Goal: Task Accomplishment & Management: Complete application form

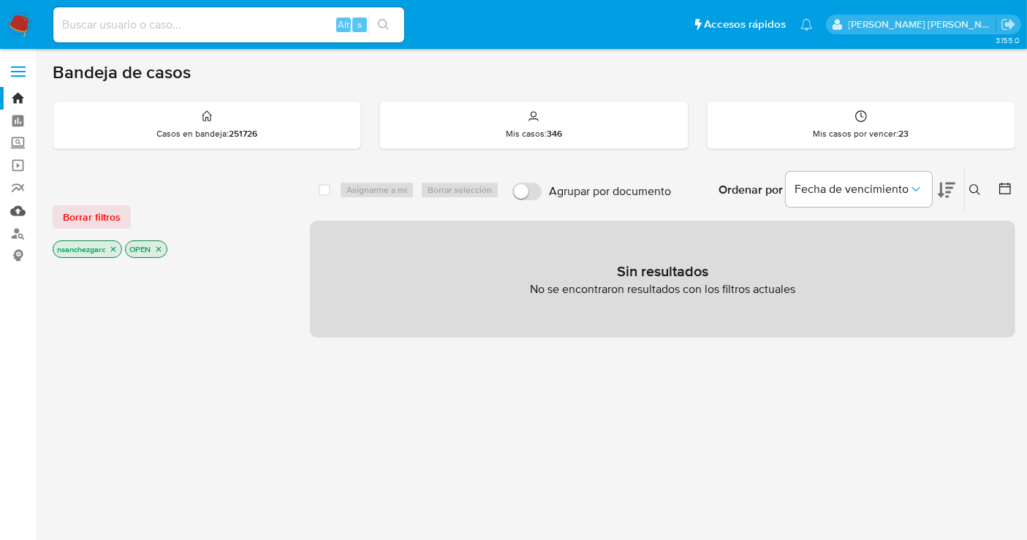
click at [17, 208] on link "Mulan" at bounding box center [87, 211] width 174 height 23
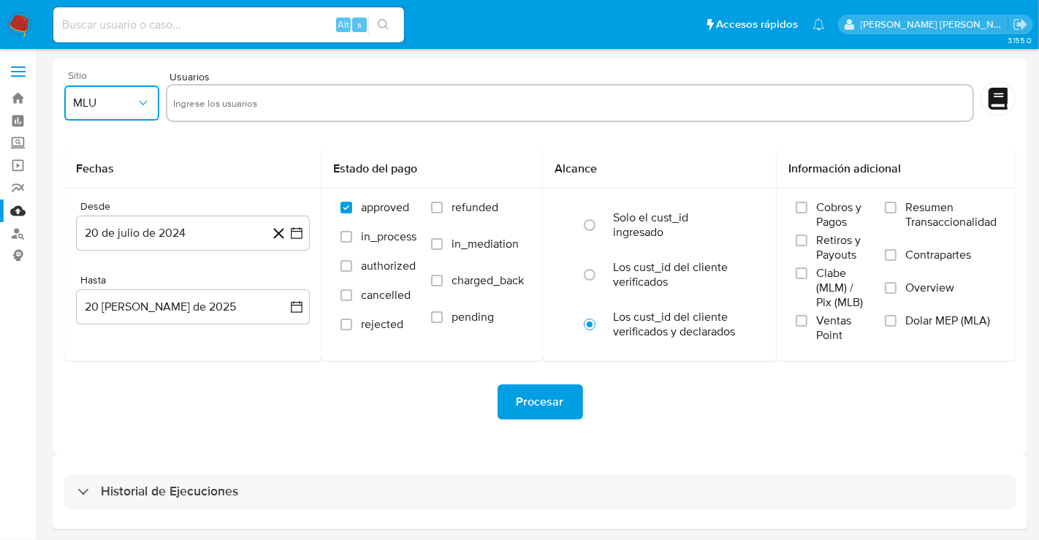
click at [103, 100] on span "MLU" at bounding box center [104, 103] width 63 height 15
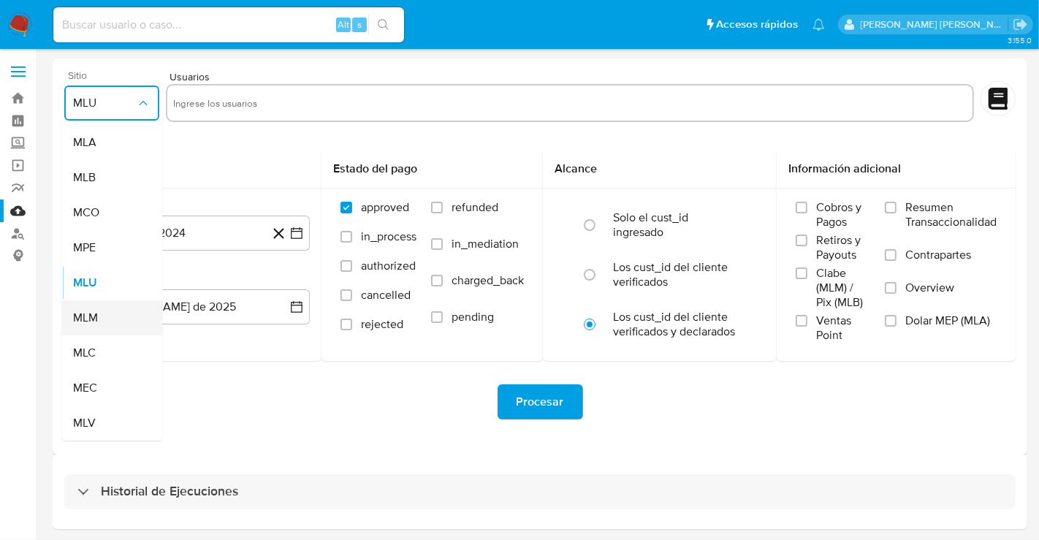
click at [96, 324] on span "MLM" at bounding box center [85, 318] width 25 height 15
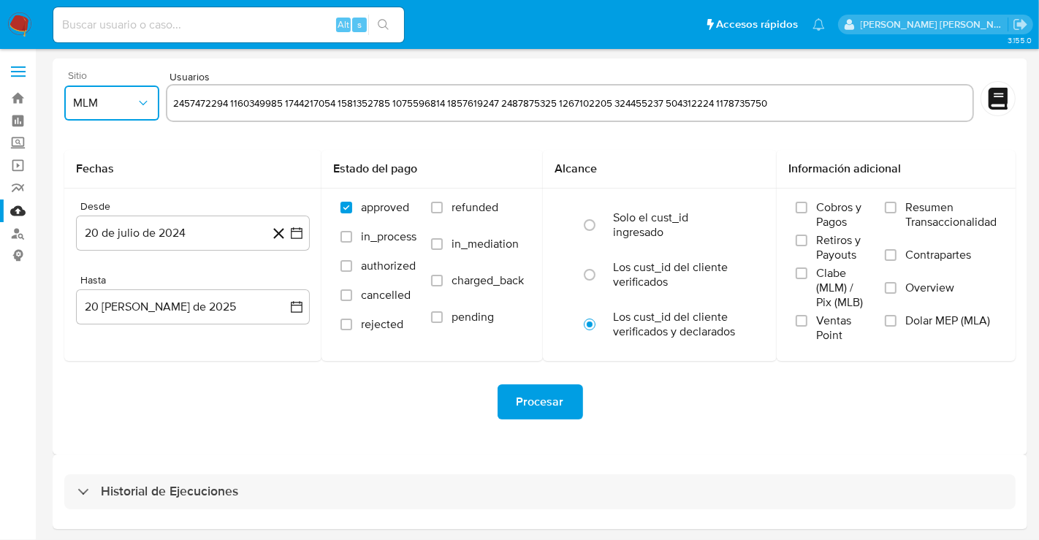
type input "2457472294 1160349985 1744217054 1581352785 1075596814 1857619247 2487875325 12…"
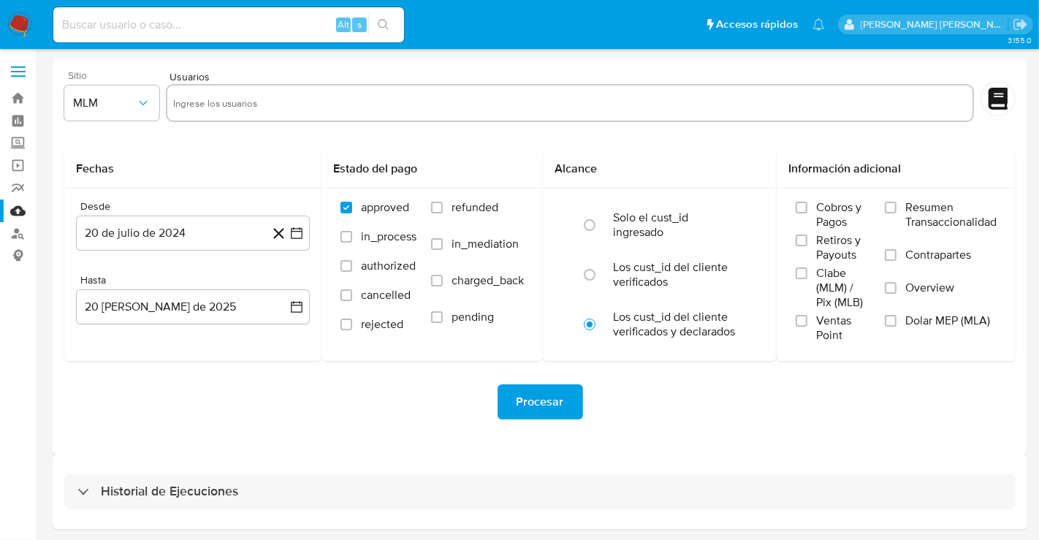
click at [298, 429] on div "Procesar" at bounding box center [540, 402] width 952 height 82
click at [210, 103] on input "text" at bounding box center [570, 102] width 794 height 23
paste input "2457472294"
type input "2457472294"
paste input "1160349985"
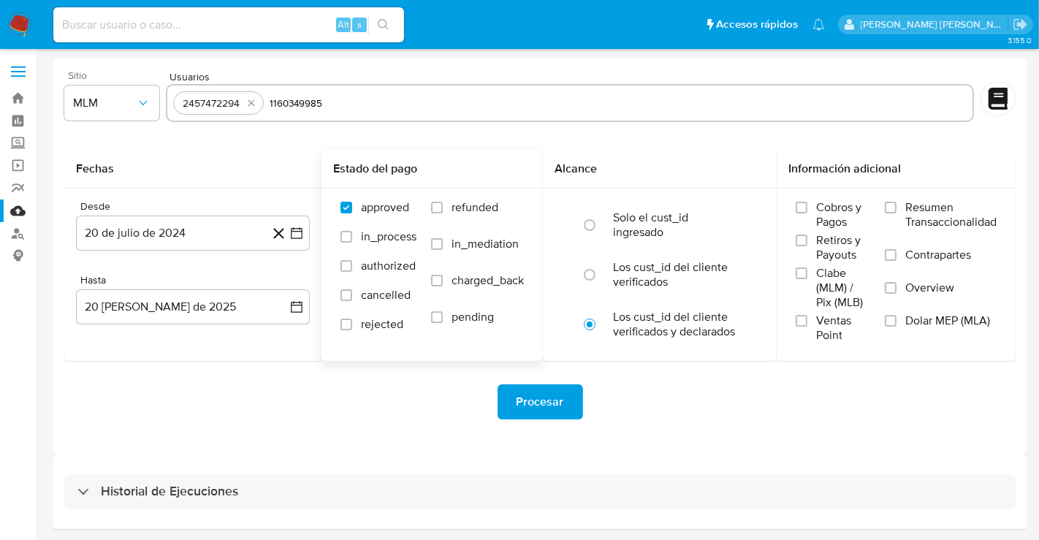
type input "1160349985"
paste input "1744217054"
type input "1744217054"
paste input "1581352785"
type input "1581352785"
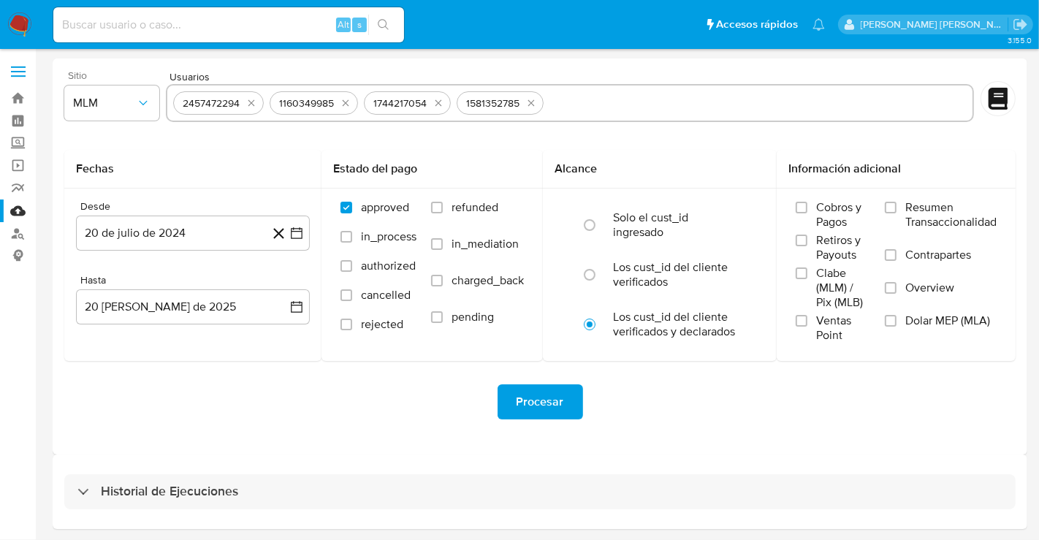
paste input "1075596814"
type input "1075596814"
paste input "1857619247"
type input "1857619247"
paste input "2487875325"
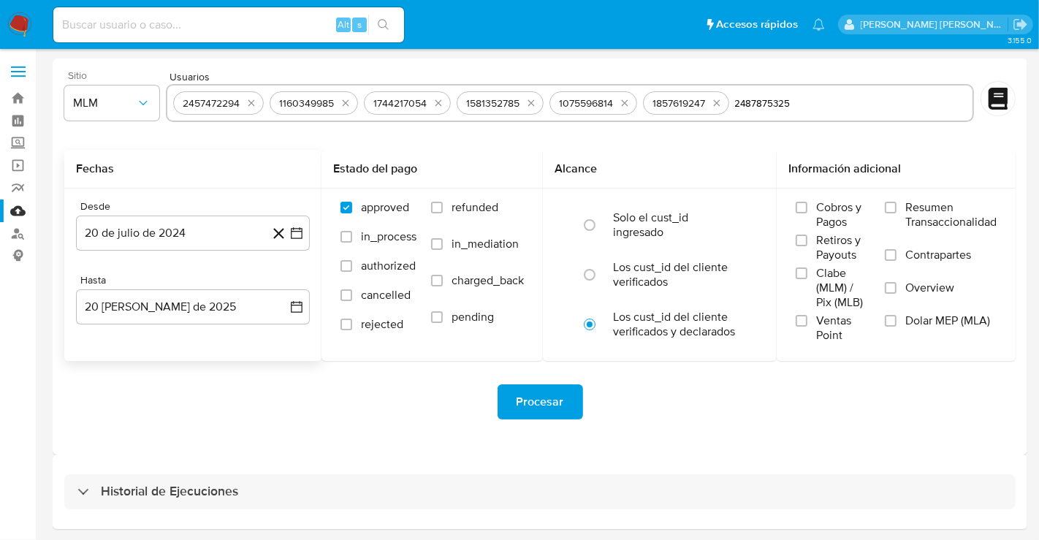
type input "2487875325"
paste input "1267102205"
type input "1267102205"
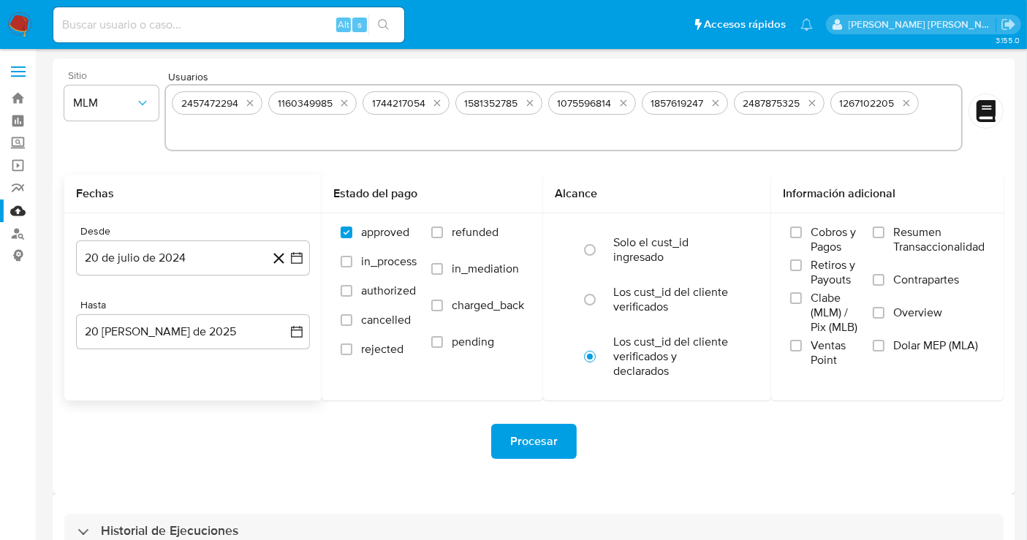
paste input "324455237"
type input "324455237"
paste input "504312224"
type input "504312224"
paste input "1178735750"
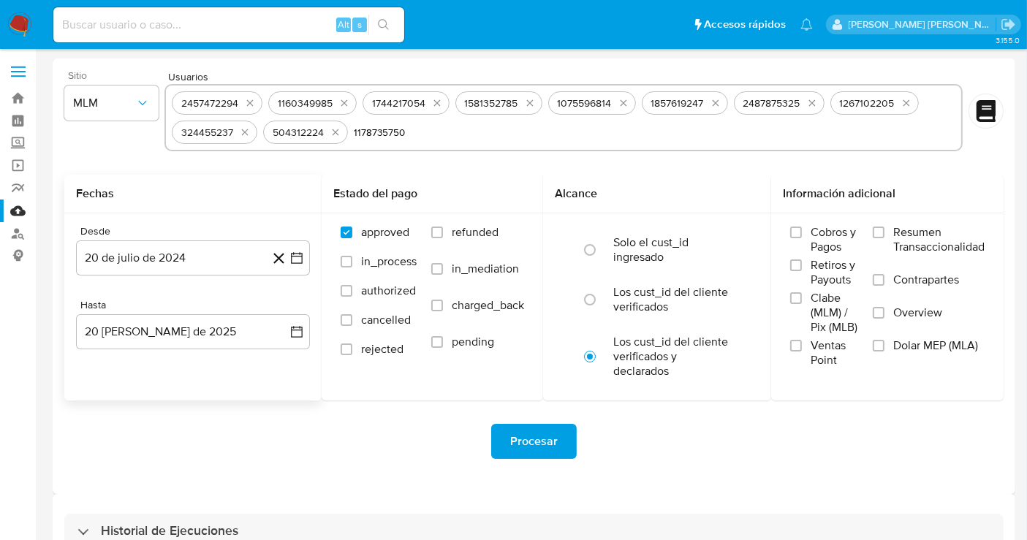
type input "1178735750"
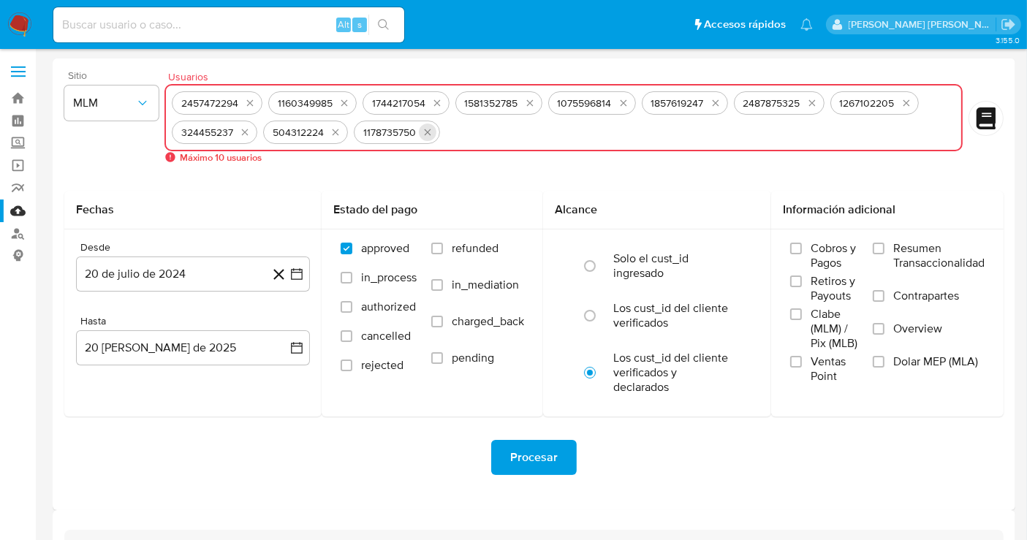
click at [426, 134] on icon "quitar 1178735750" at bounding box center [428, 132] width 12 height 12
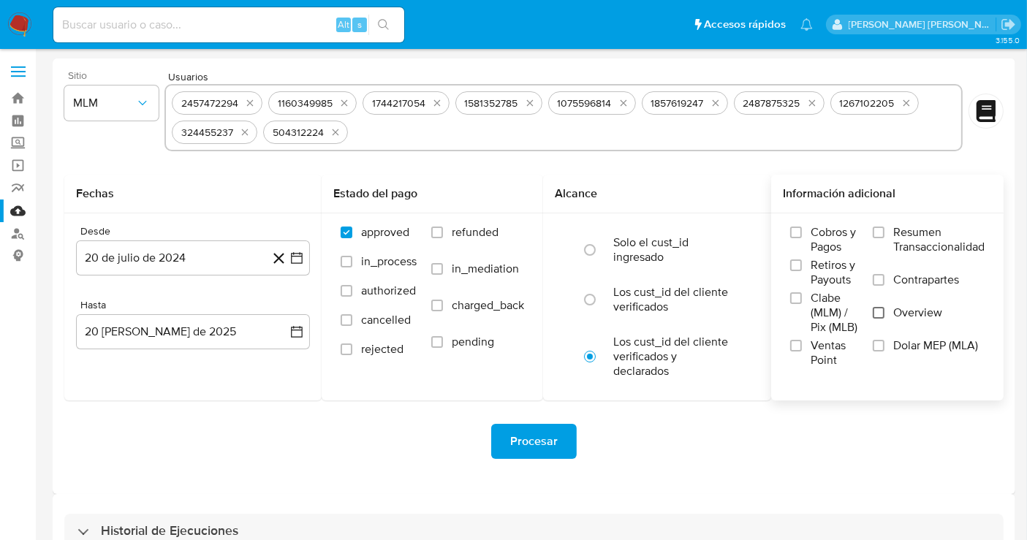
click at [880, 310] on input "Overview" at bounding box center [879, 313] width 12 height 12
click at [206, 259] on button "20 de julio de 2024" at bounding box center [193, 257] width 234 height 35
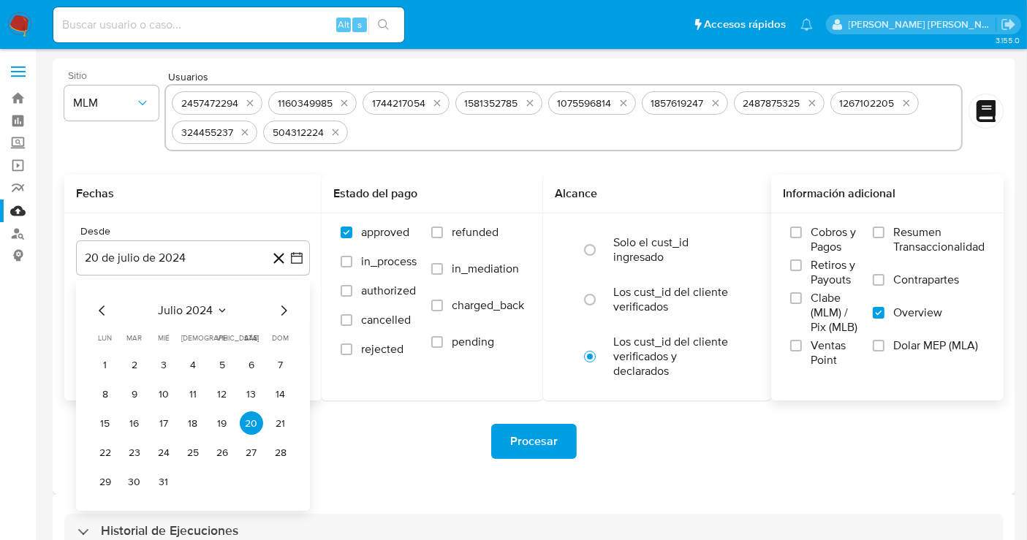
click at [94, 312] on icon "Mes anterior" at bounding box center [103, 311] width 18 height 18
click at [102, 310] on icon "Mes anterior" at bounding box center [103, 311] width 18 height 18
click at [281, 309] on icon "Mes siguiente" at bounding box center [284, 311] width 18 height 18
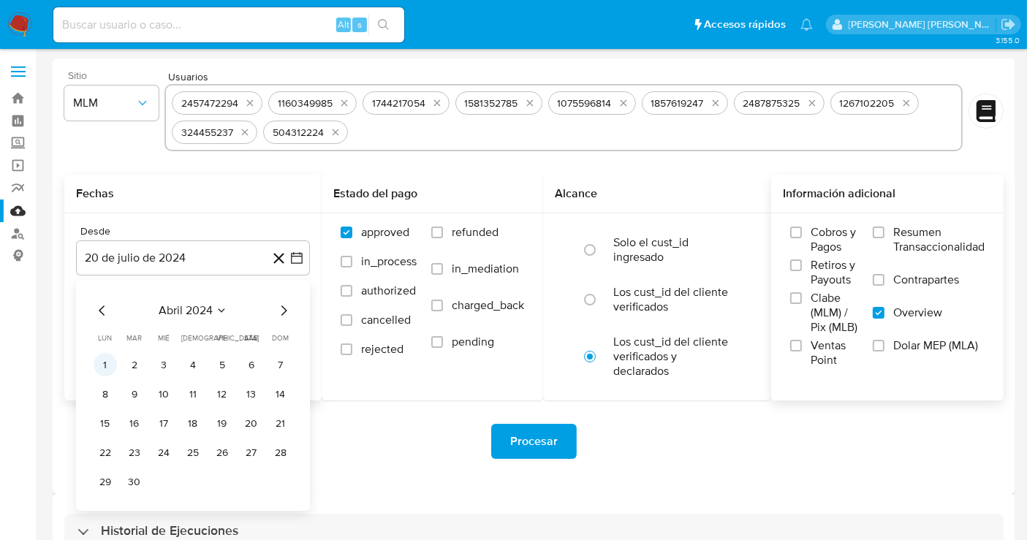
click at [94, 365] on button "1" at bounding box center [105, 364] width 23 height 23
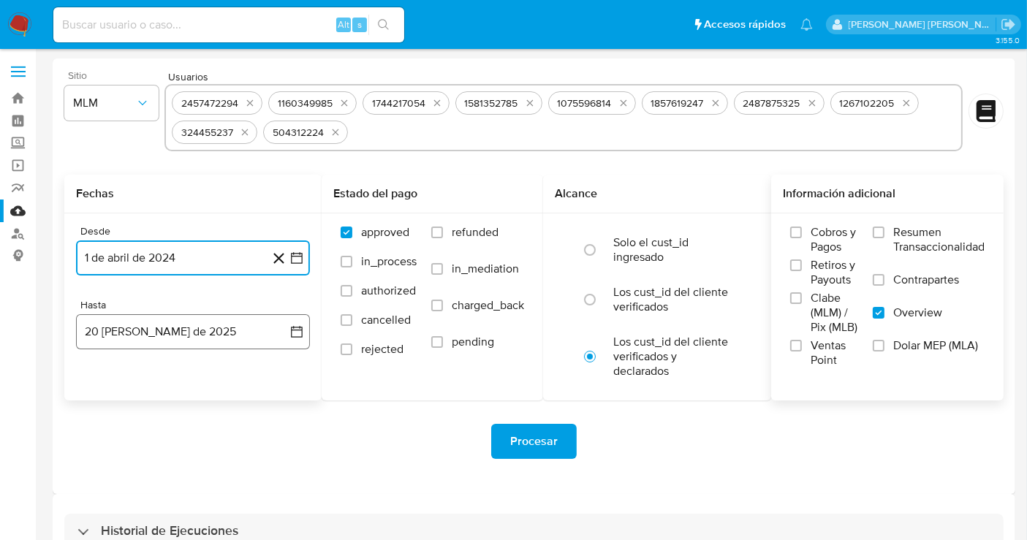
click at [246, 325] on button "20 de agosto de 2025" at bounding box center [193, 331] width 234 height 35
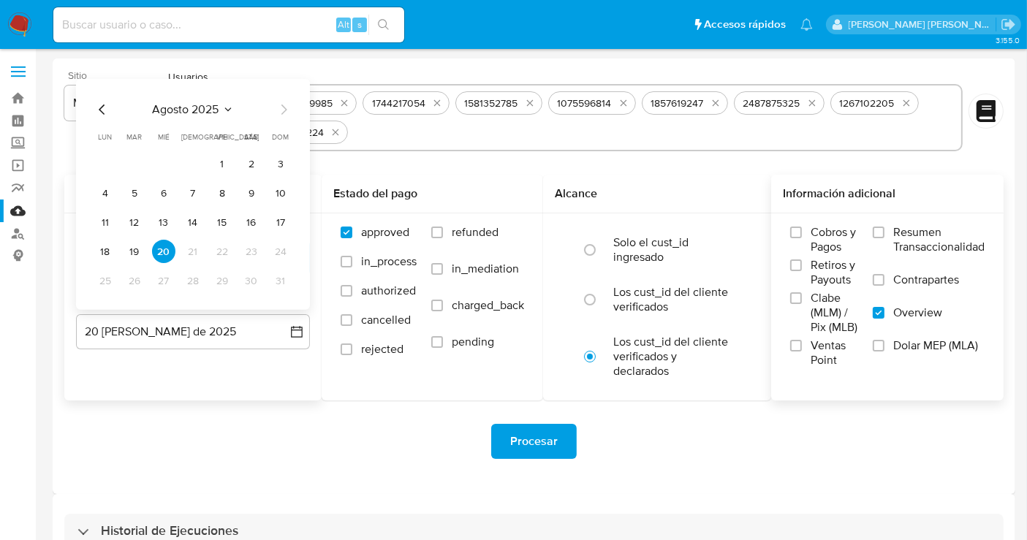
click at [95, 116] on icon "Mes anterior" at bounding box center [103, 110] width 18 height 18
click at [195, 283] on button "31" at bounding box center [192, 280] width 23 height 23
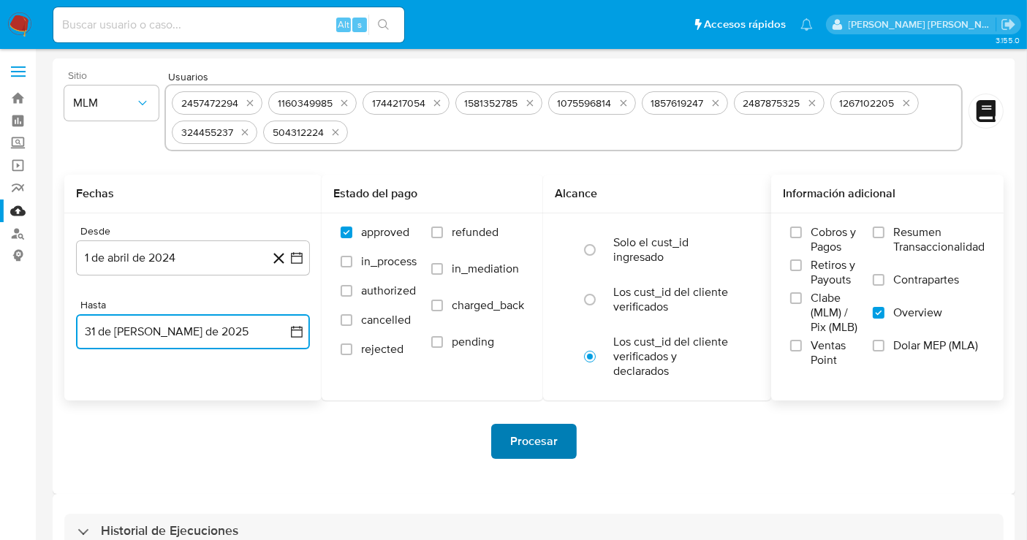
click at [536, 436] on span "Procesar" at bounding box center [534, 441] width 48 height 32
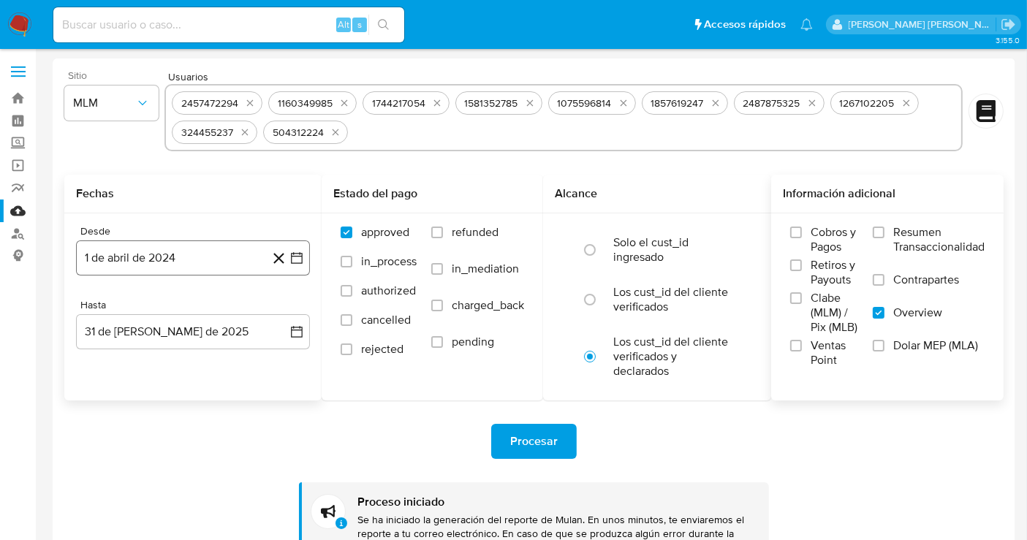
click at [222, 265] on button "1 de abril de 2024" at bounding box center [193, 257] width 234 height 35
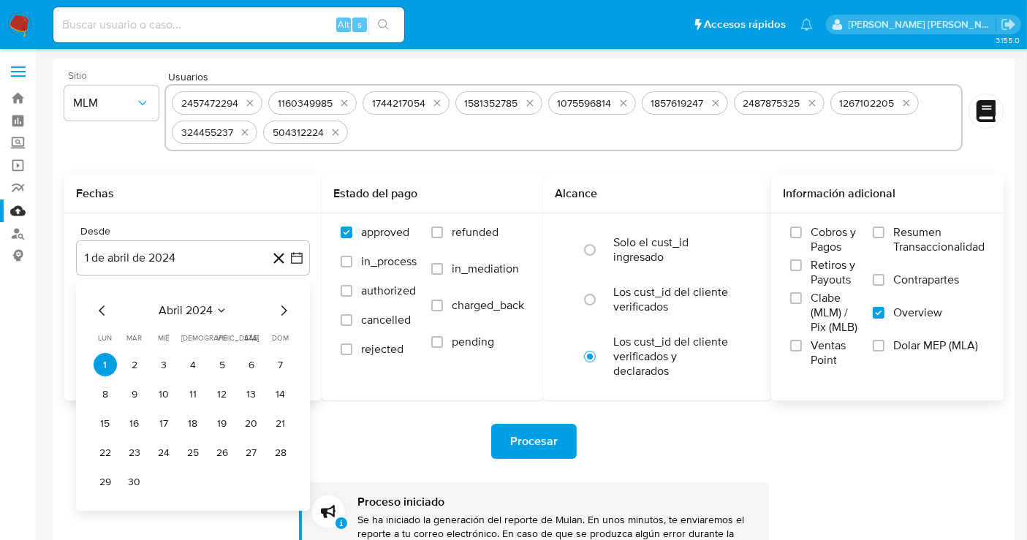
click at [283, 310] on icon "Mes siguiente" at bounding box center [284, 311] width 18 height 18
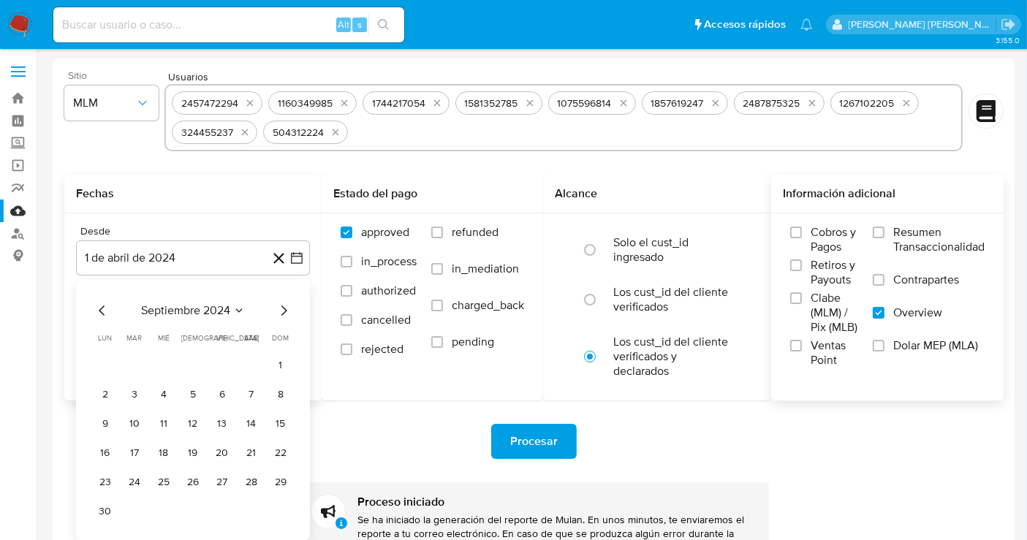
click at [283, 310] on icon "Mes siguiente" at bounding box center [284, 311] width 18 height 18
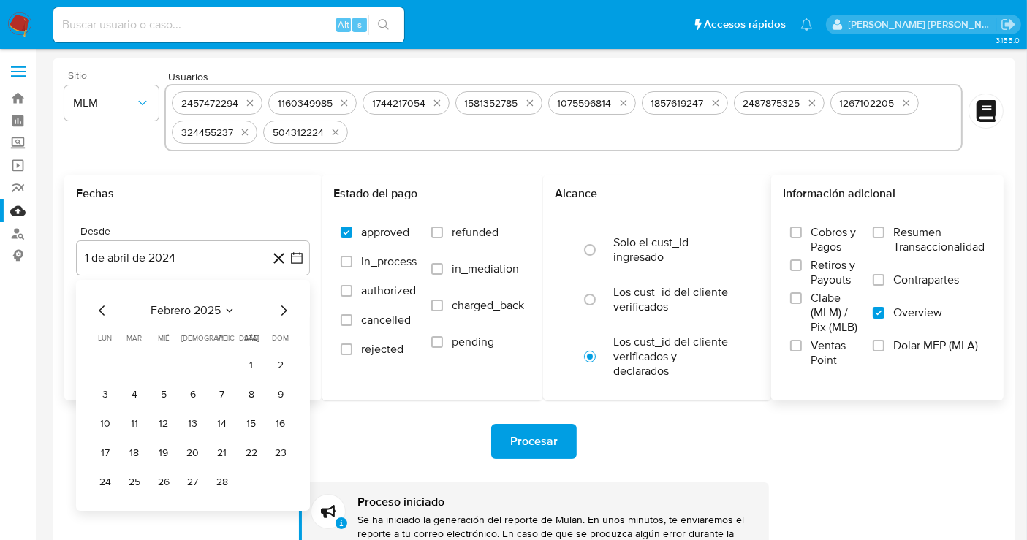
click at [283, 310] on icon "Mes siguiente" at bounding box center [284, 311] width 18 height 18
click at [140, 362] on button "1" at bounding box center [134, 364] width 23 height 23
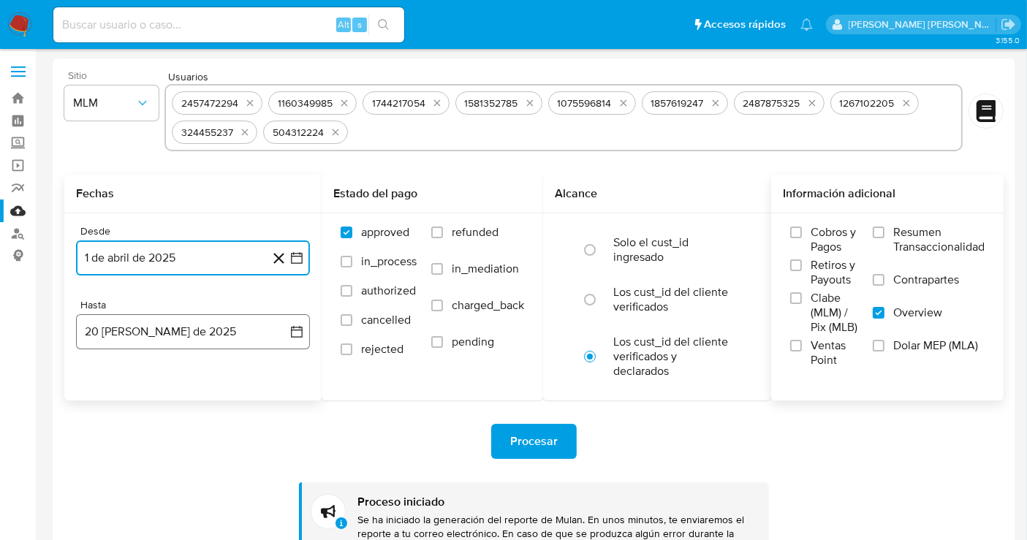
click at [188, 328] on button "20 de agosto de 2025" at bounding box center [193, 331] width 234 height 35
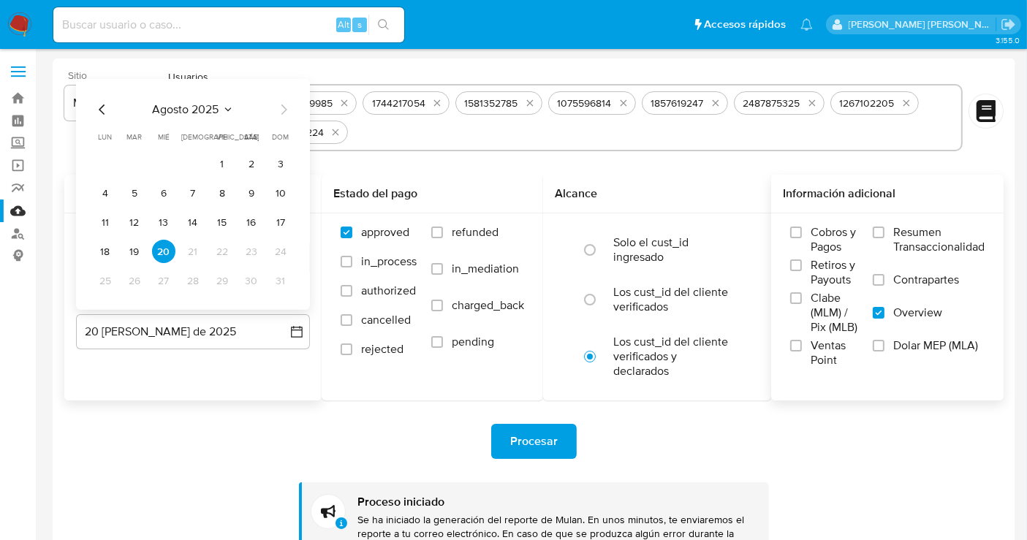
click at [99, 107] on icon "Mes anterior" at bounding box center [103, 110] width 18 height 18
click at [191, 281] on button "31" at bounding box center [192, 280] width 23 height 23
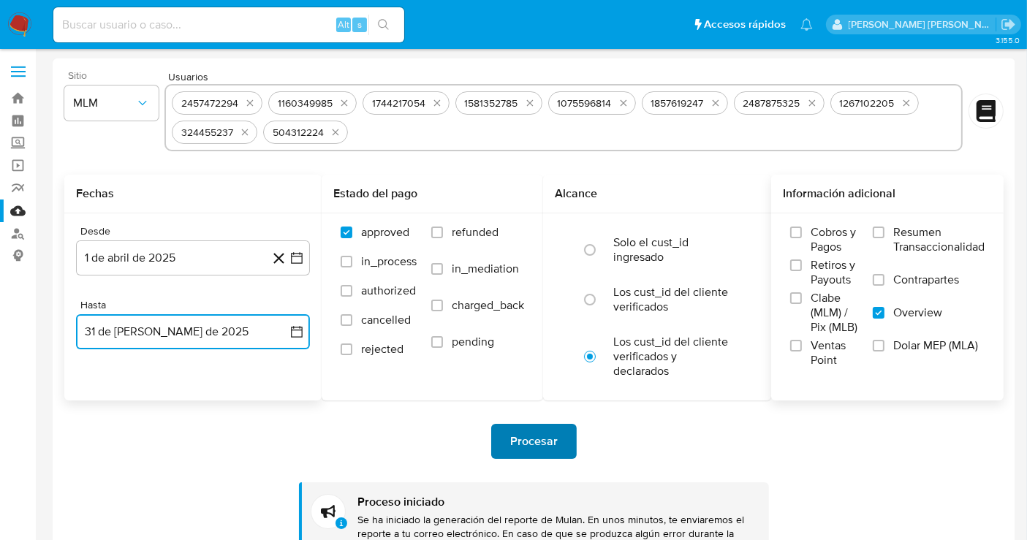
click at [536, 444] on span "Procesar" at bounding box center [534, 441] width 48 height 32
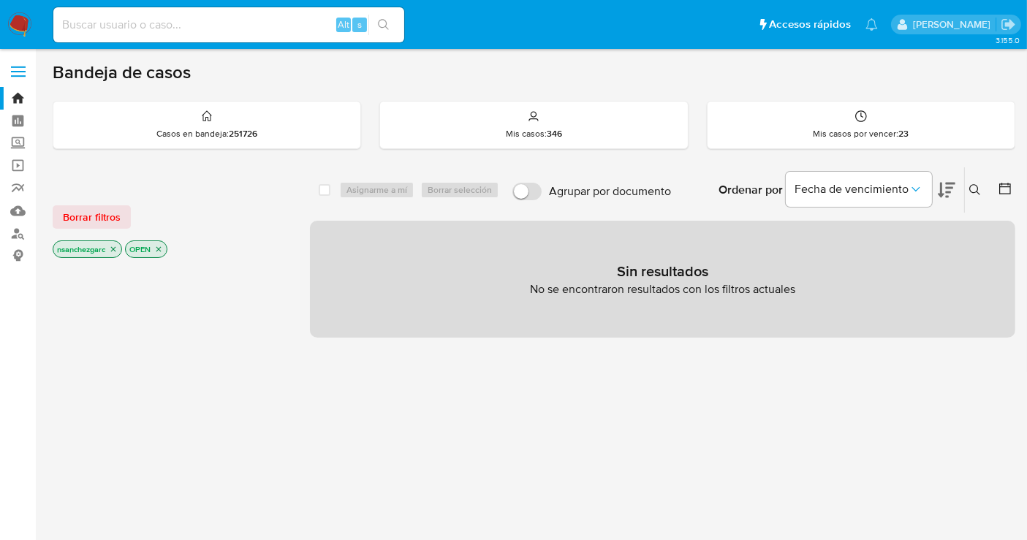
click at [976, 187] on icon at bounding box center [975, 190] width 12 height 12
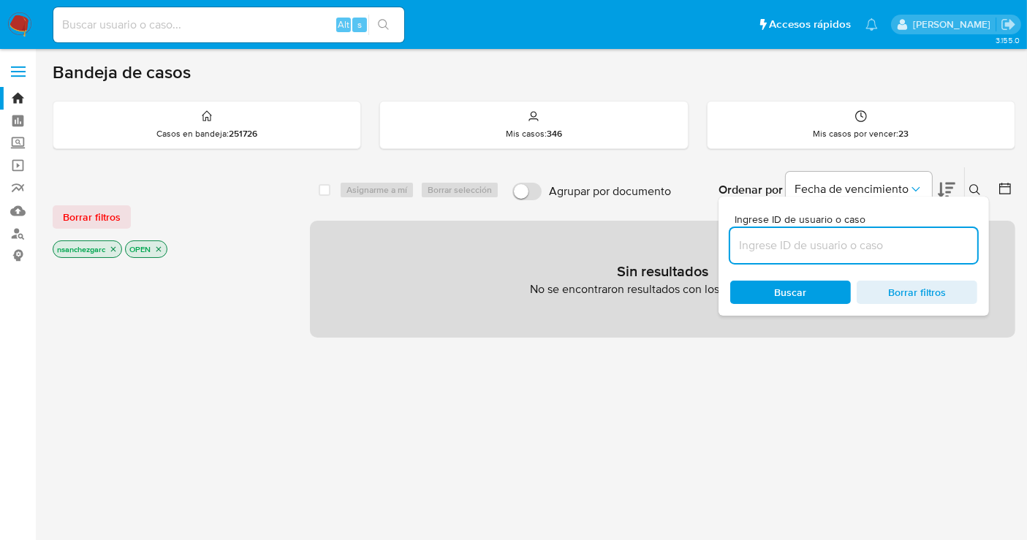
click at [777, 243] on input at bounding box center [853, 245] width 247 height 19
type input "2457472294"
click at [116, 249] on icon "close-filter" at bounding box center [113, 249] width 5 height 5
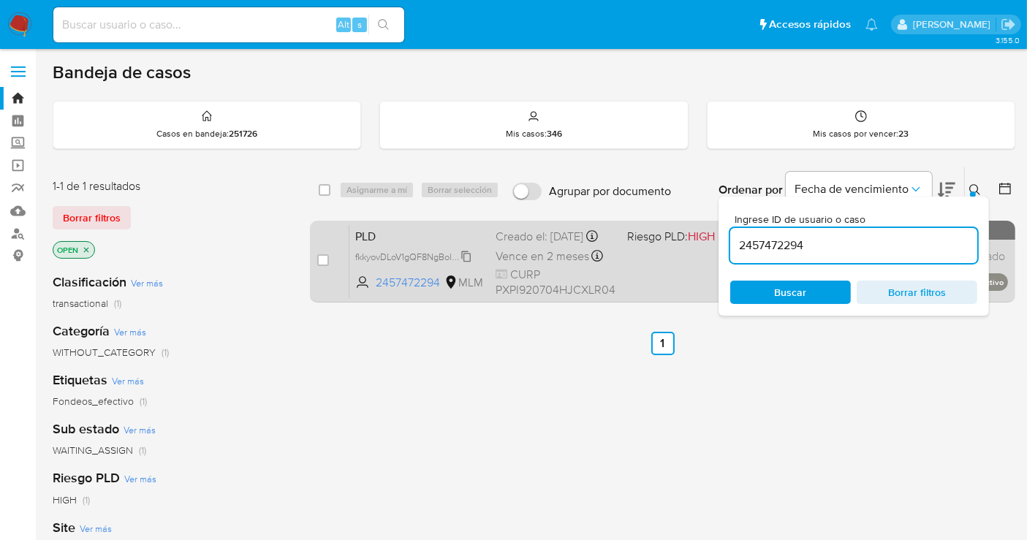
click at [471, 262] on icon at bounding box center [466, 257] width 12 height 12
click at [320, 257] on input "checkbox" at bounding box center [323, 260] width 12 height 12
checkbox input "true"
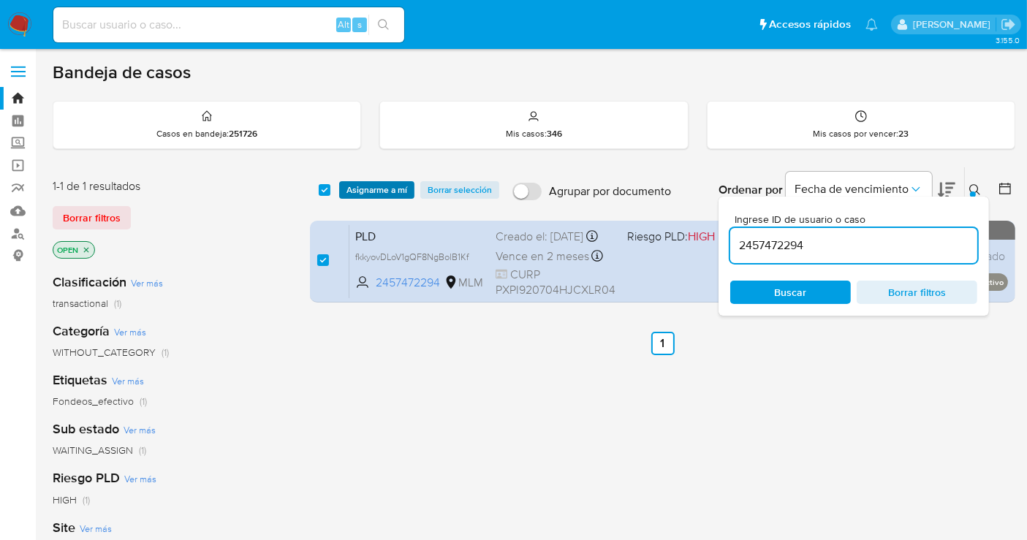
click at [376, 191] on span "Asignarme a mí" at bounding box center [376, 190] width 61 height 15
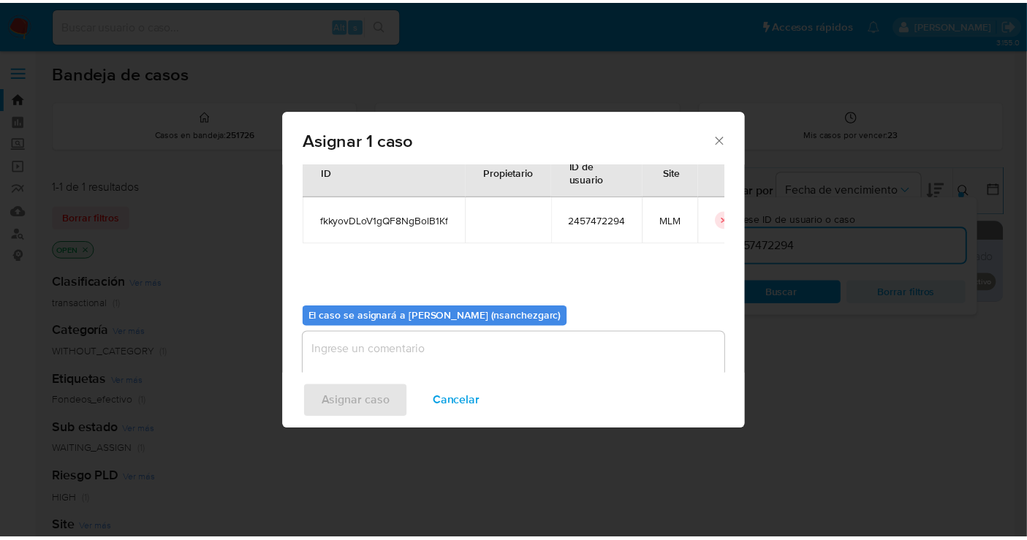
scroll to position [75, 0]
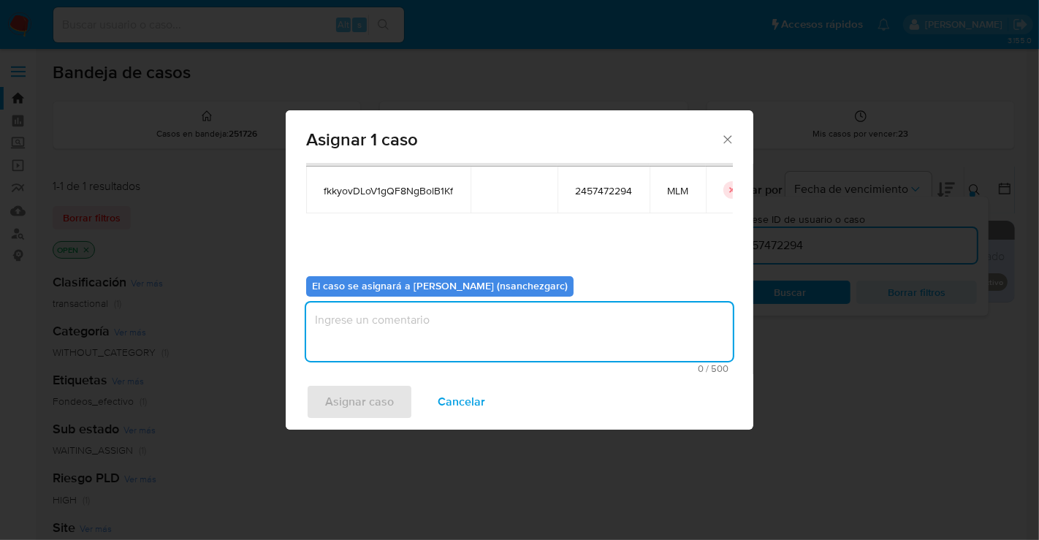
click at [341, 322] on textarea "assign-modal" at bounding box center [519, 332] width 427 height 58
type textarea "N"
type textarea "nesg"
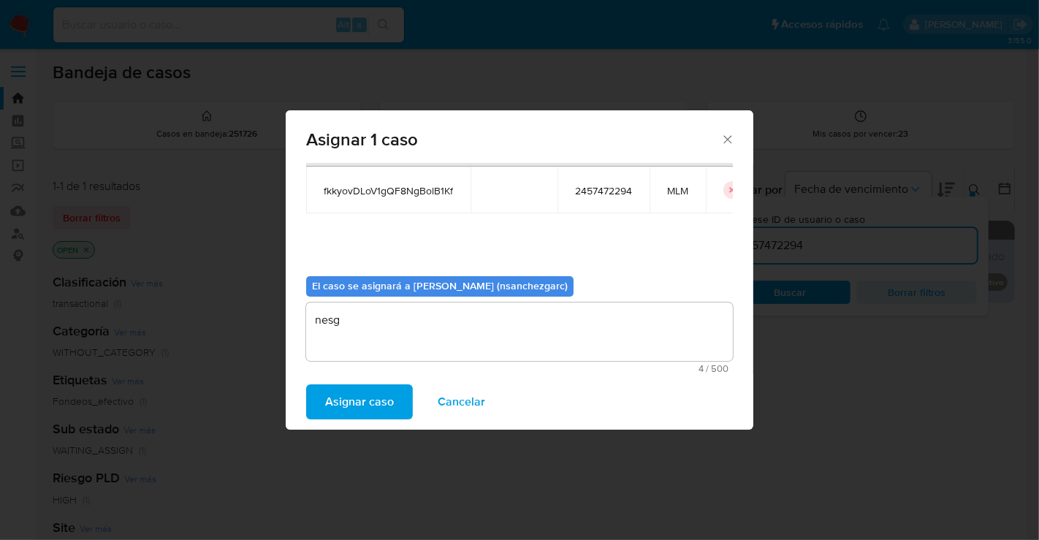
click at [378, 406] on span "Asignar caso" at bounding box center [359, 402] width 69 height 32
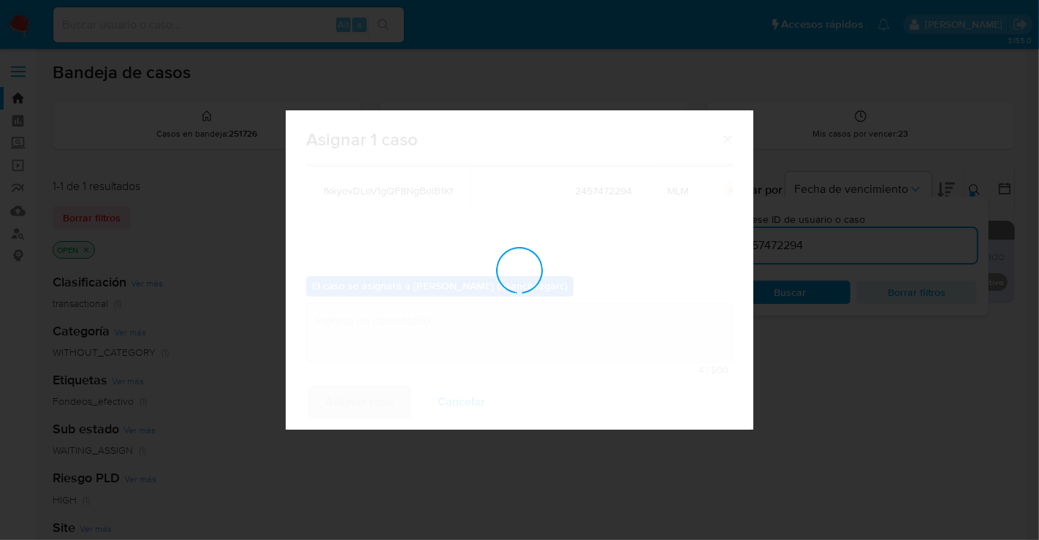
checkbox input "false"
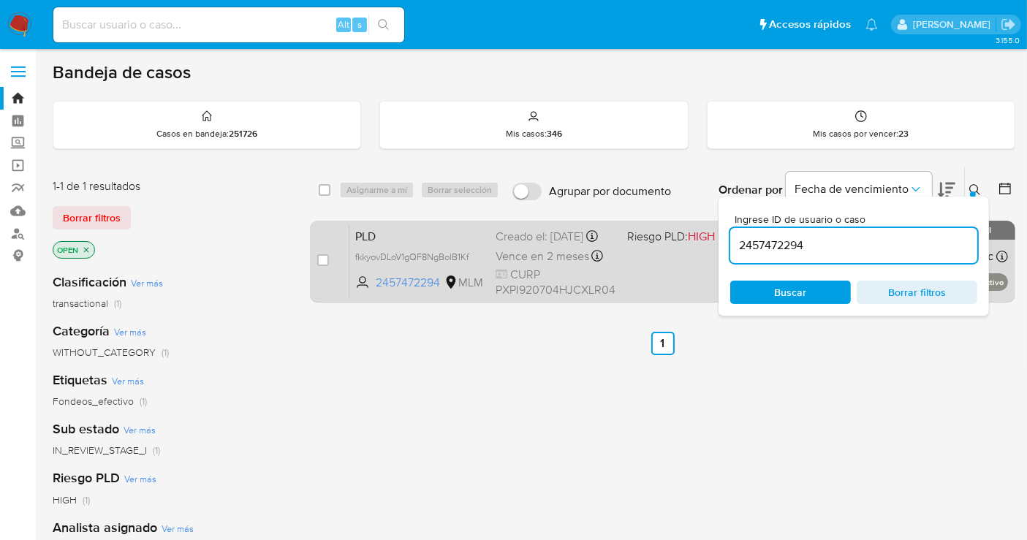
click at [531, 245] on div "Creado el: [DATE] Creado el: [DATE] 02:07:29" at bounding box center [556, 237] width 120 height 16
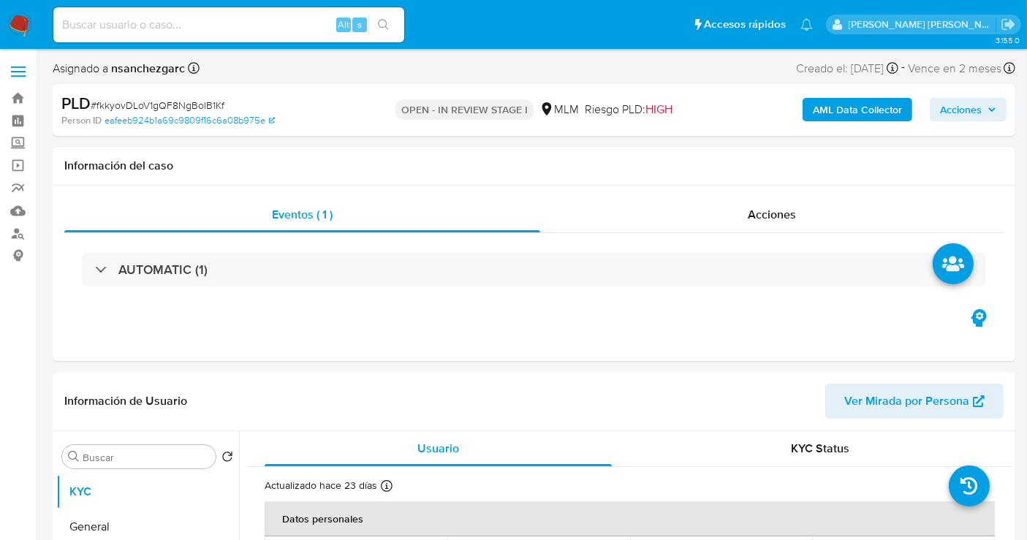
select select "10"
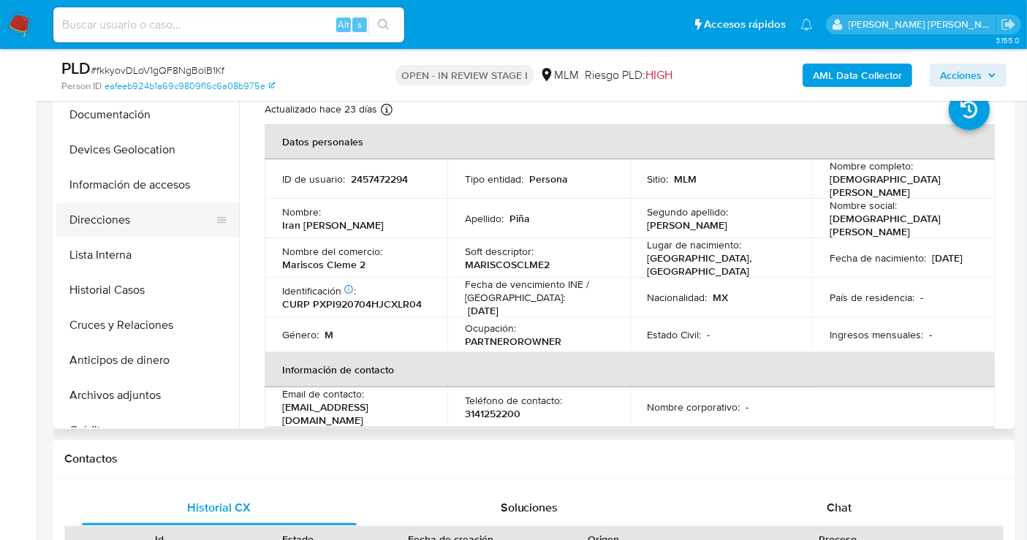
scroll to position [243, 0]
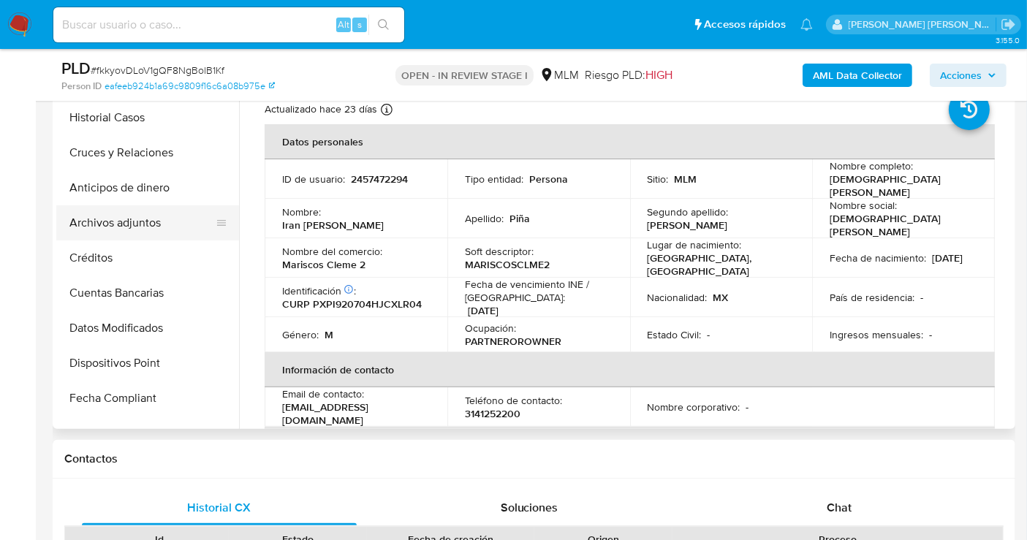
click at [123, 229] on button "Archivos adjuntos" at bounding box center [141, 222] width 171 height 35
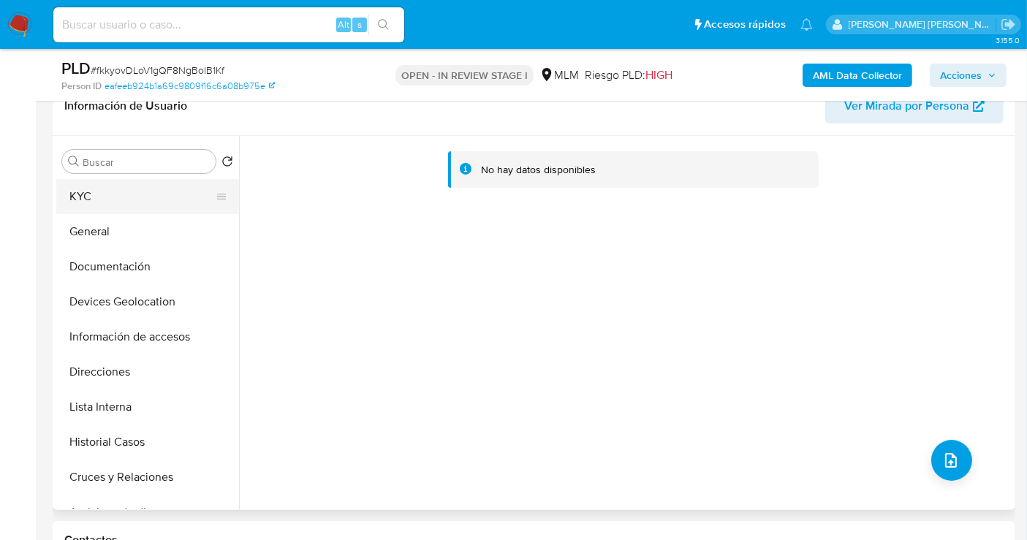
click at [96, 200] on button "KYC" at bounding box center [141, 196] width 171 height 35
